Goal: Find specific page/section: Find specific page/section

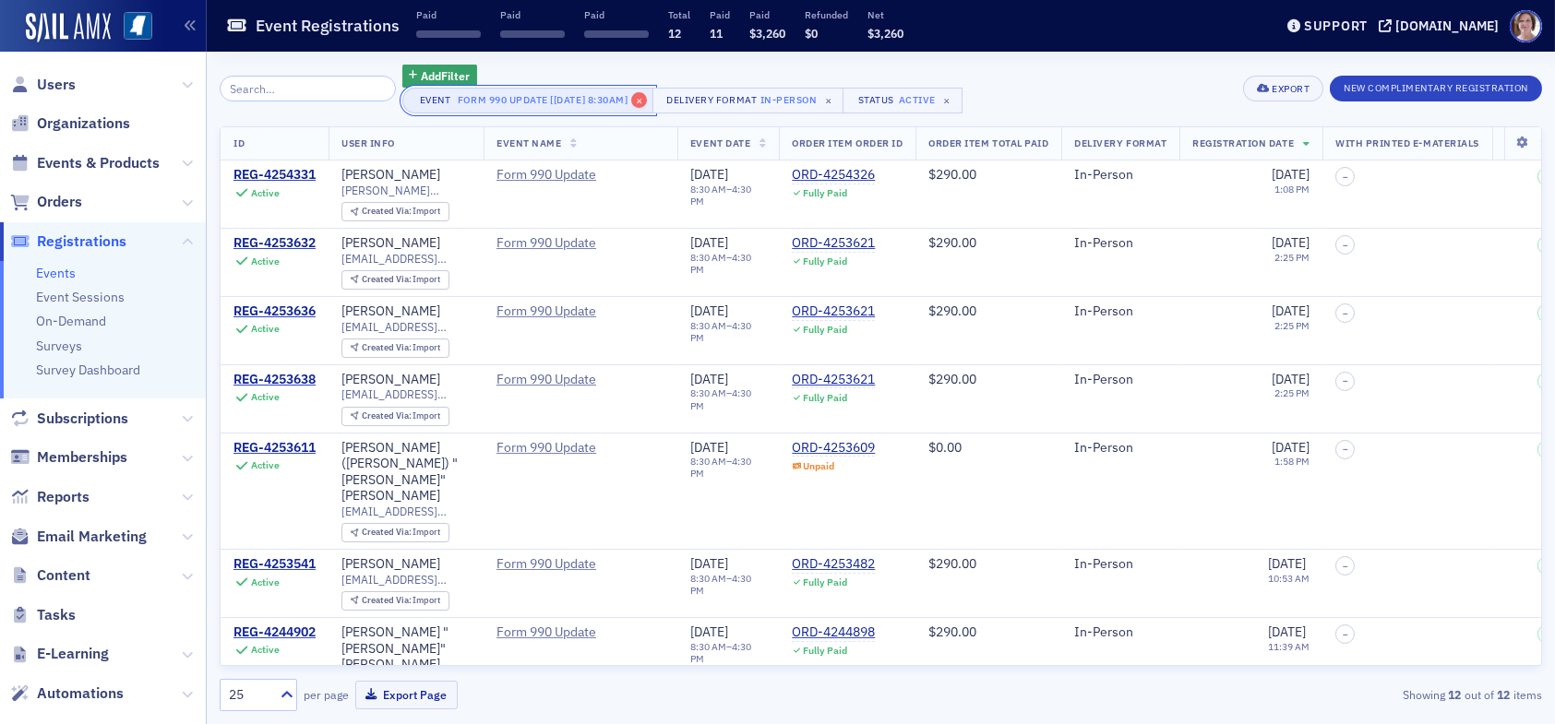
click at [643, 97] on span "×" at bounding box center [639, 100] width 17 height 17
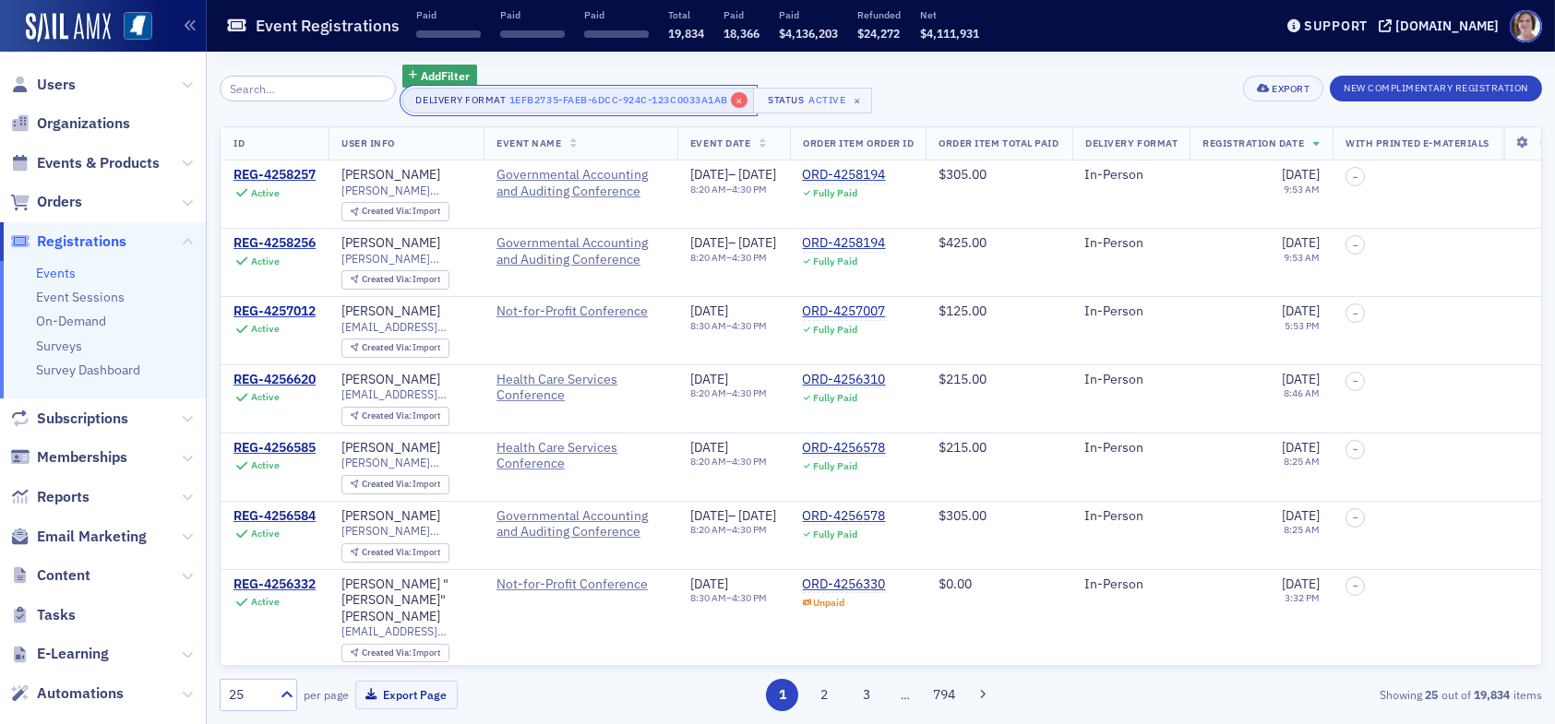
click at [731, 101] on span "×" at bounding box center [739, 100] width 17 height 17
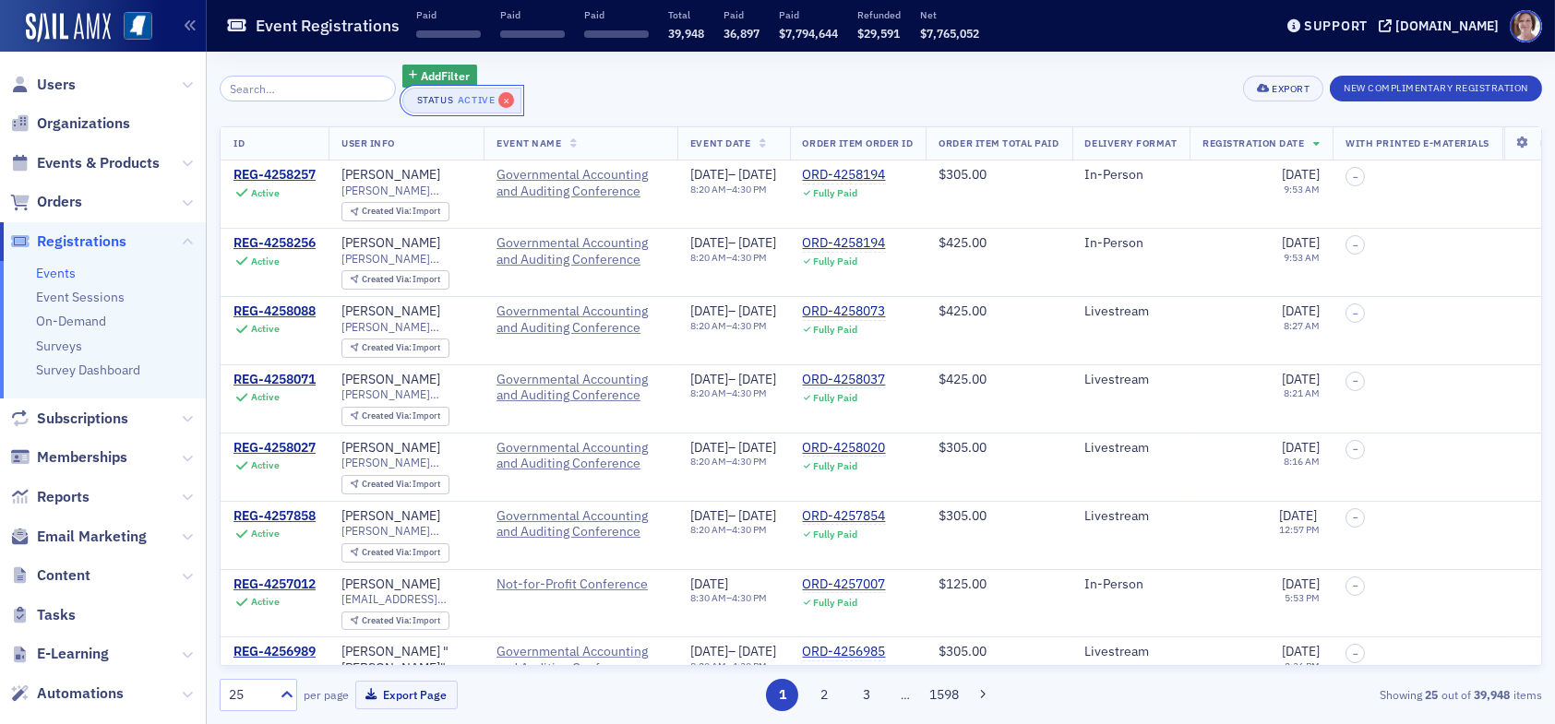
click at [498, 100] on span "×" at bounding box center [506, 100] width 17 height 17
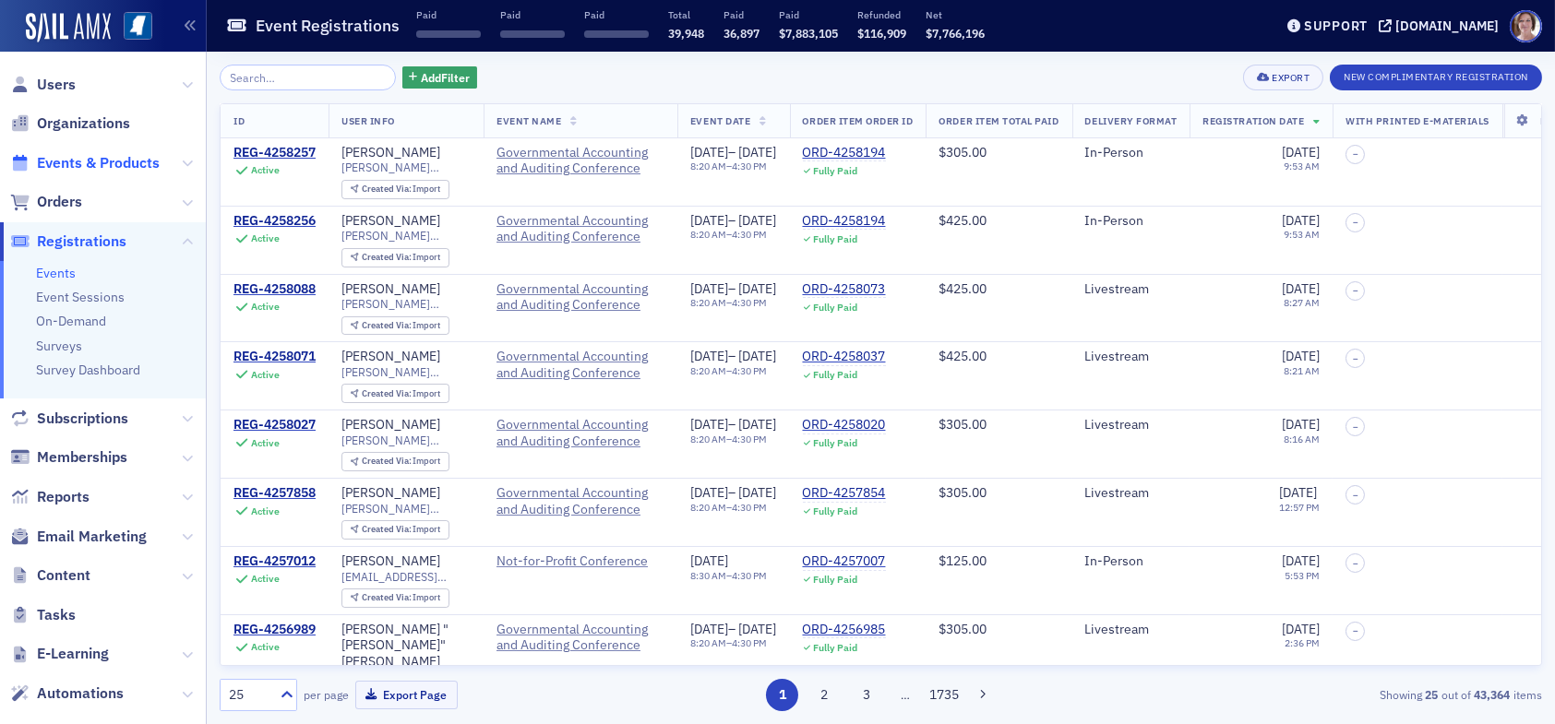
click at [92, 163] on span "Events & Products" at bounding box center [98, 163] width 123 height 20
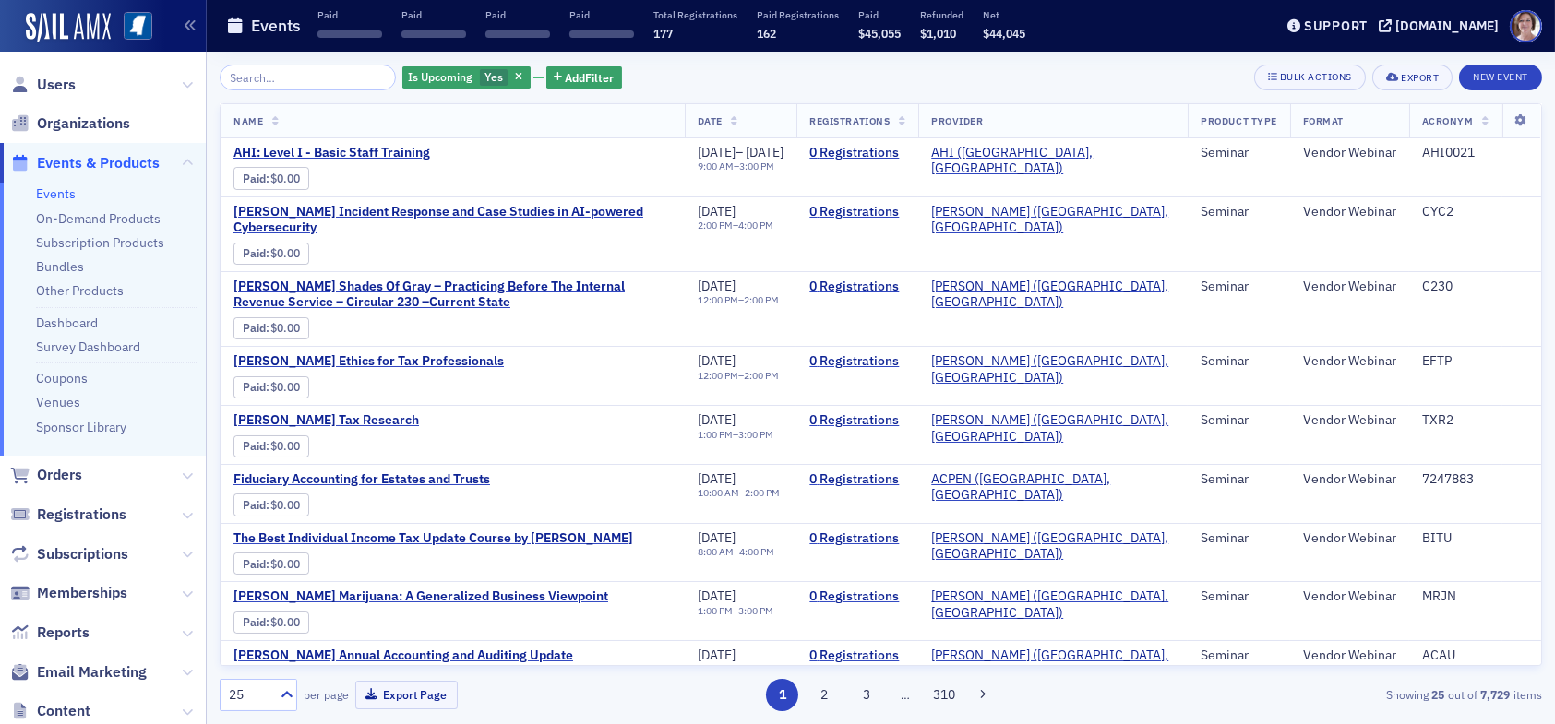
click at [78, 164] on span "Events & Products" at bounding box center [98, 163] width 123 height 20
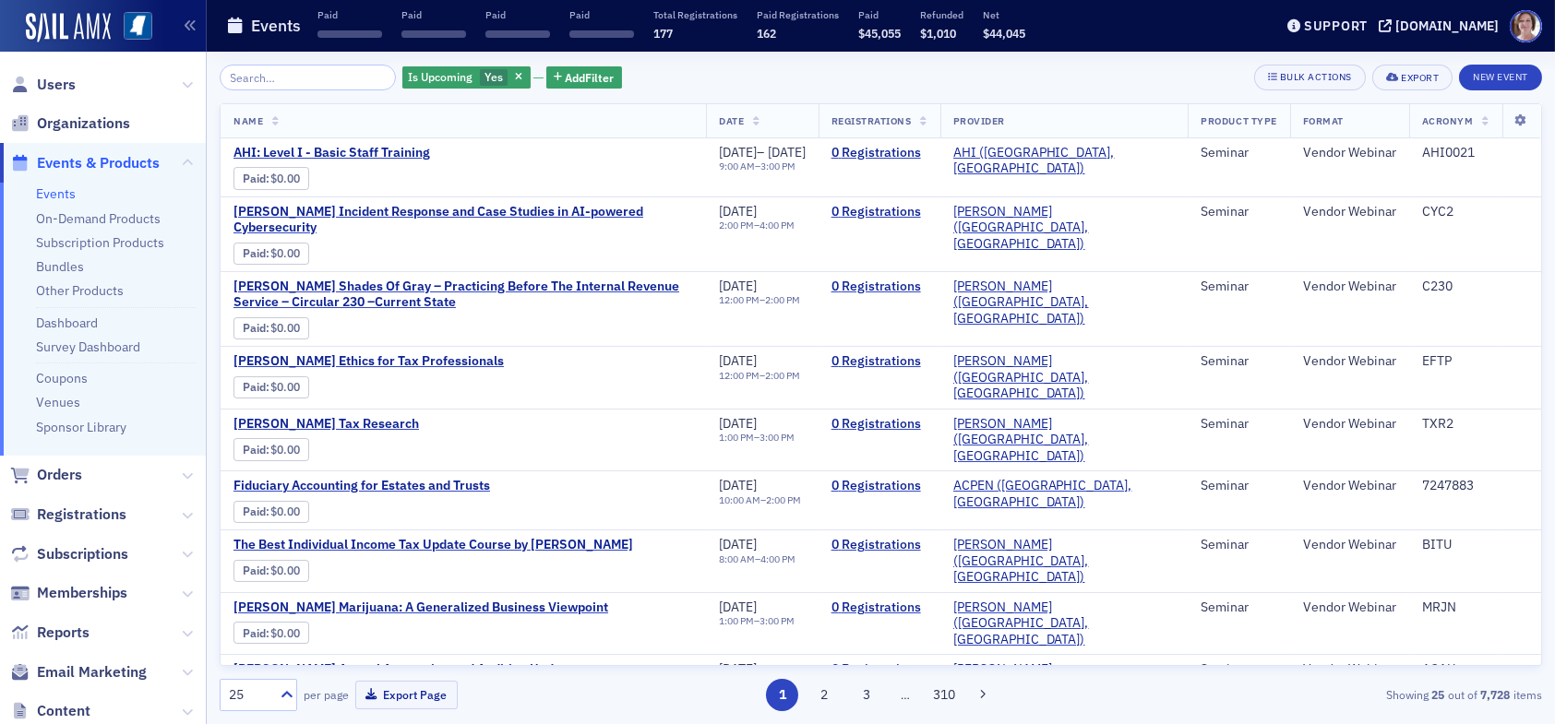
click at [295, 83] on input "search" at bounding box center [308, 78] width 176 height 26
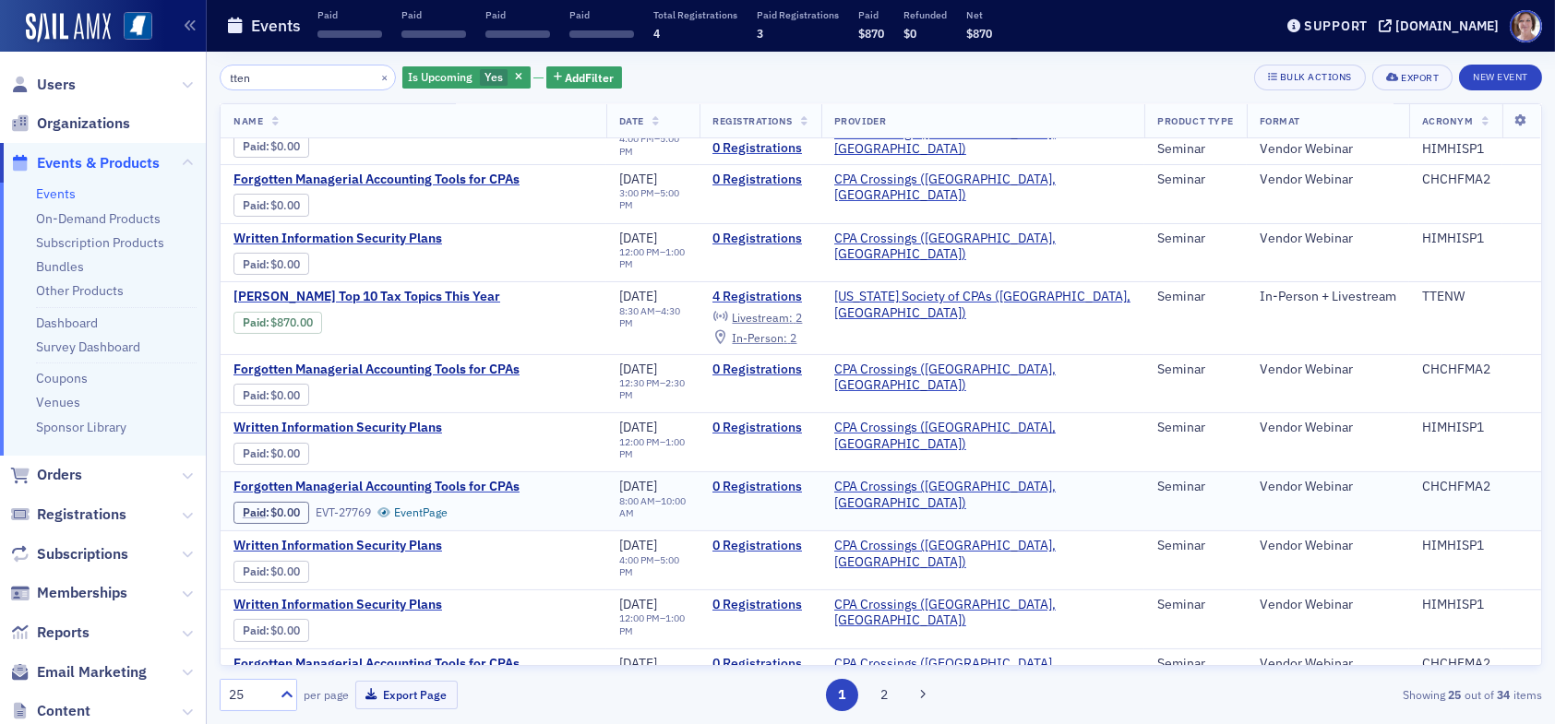
scroll to position [461, 0]
type input "tten"
click at [51, 77] on span "Users" at bounding box center [56, 85] width 39 height 20
